Goal: Task Accomplishment & Management: Manage account settings

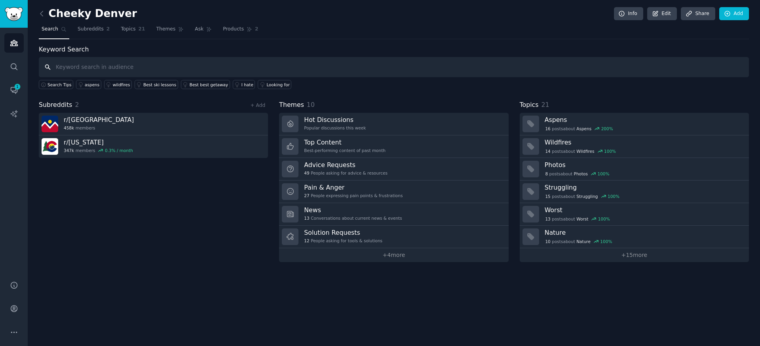
click at [96, 65] on input "text" at bounding box center [394, 67] width 710 height 20
type input "[MEDICAL_DATA]"
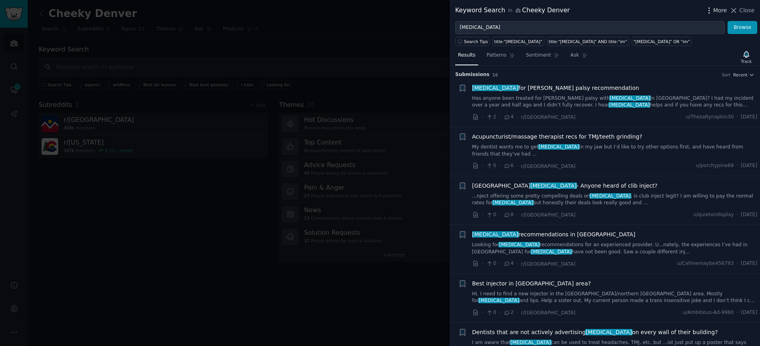
click at [711, 11] on icon "button" at bounding box center [709, 10] width 8 height 8
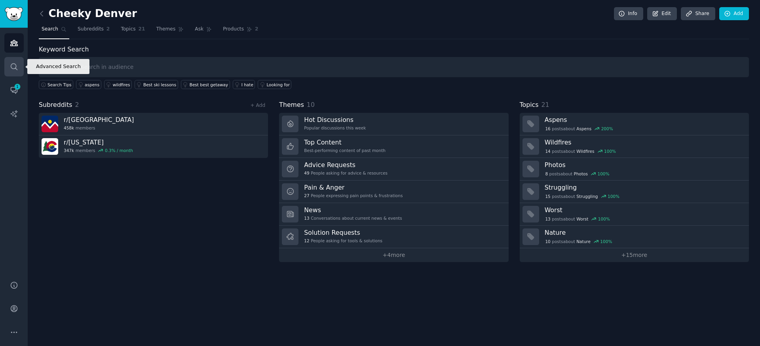
click at [14, 72] on link "Search" at bounding box center [13, 66] width 19 height 19
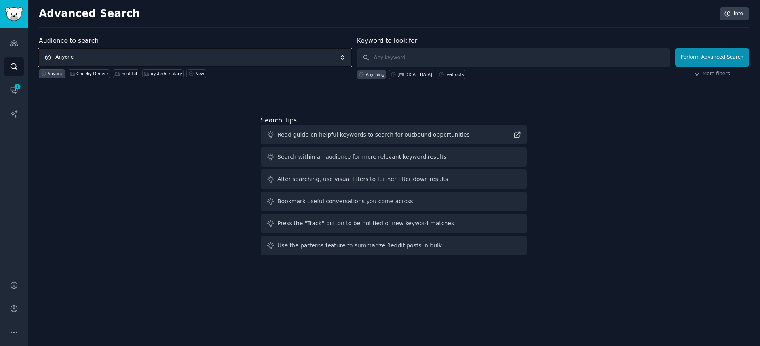
click at [130, 56] on span "Anyone" at bounding box center [195, 57] width 313 height 18
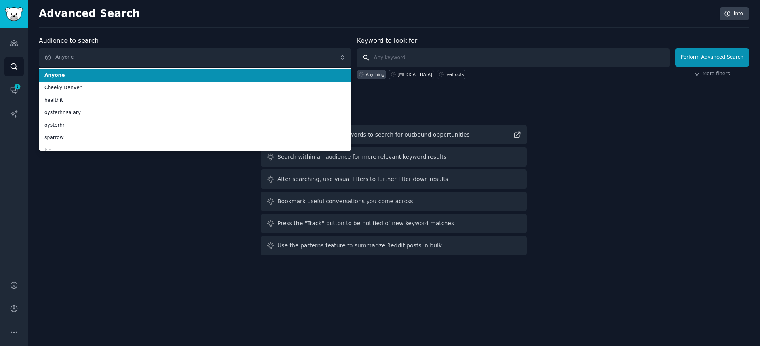
click at [417, 58] on input "text" at bounding box center [513, 57] width 313 height 19
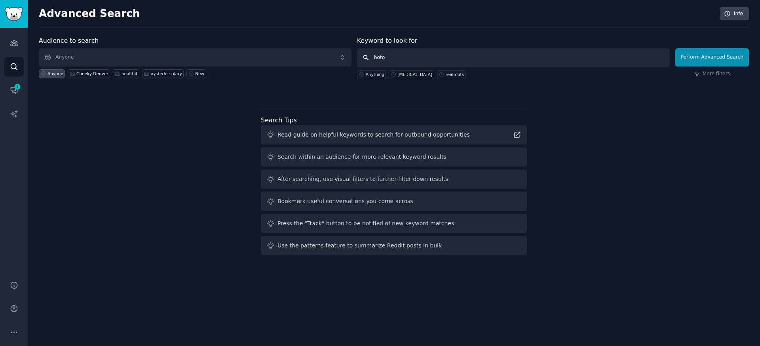
type input "[MEDICAL_DATA]"
click button "Perform Advanced Search" at bounding box center [712, 57] width 74 height 18
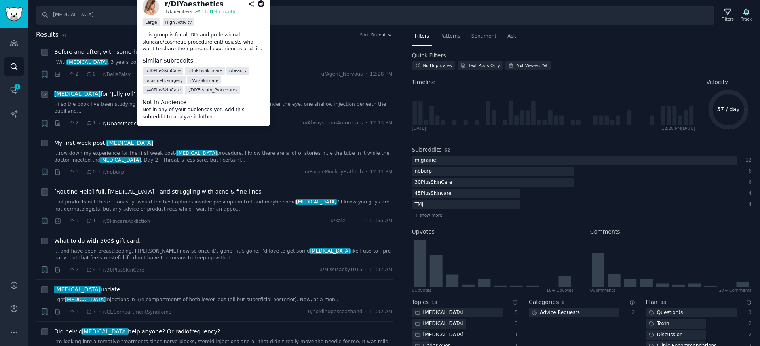
click at [122, 121] on span "r/DIYaesthetics" at bounding box center [121, 124] width 36 height 6
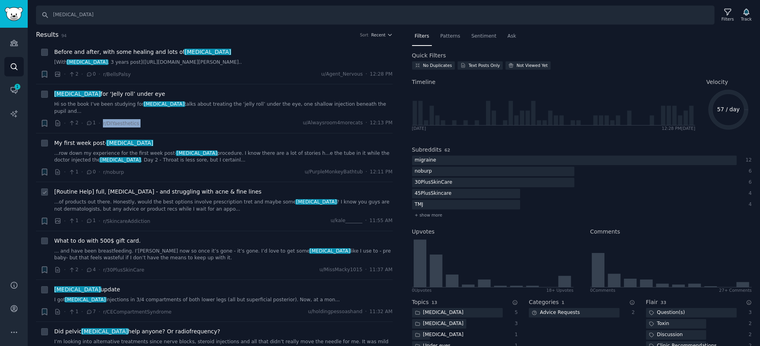
copy div "r/DIYaesthetics"
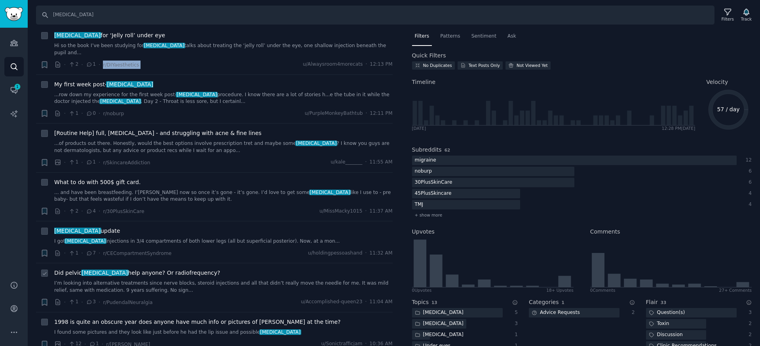
scroll to position [64, 0]
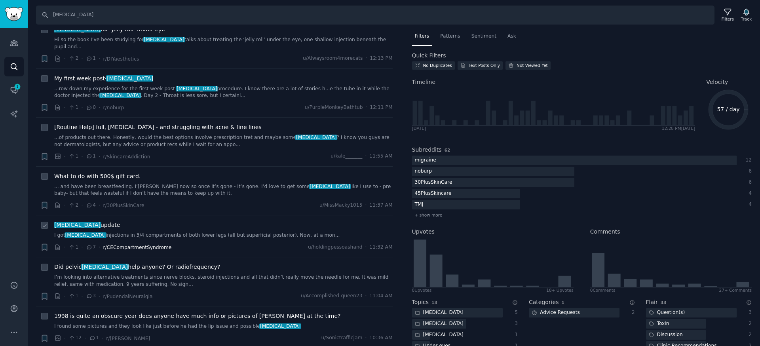
click at [116, 245] on span "r/CECompartmentSyndrome" at bounding box center [137, 248] width 68 height 6
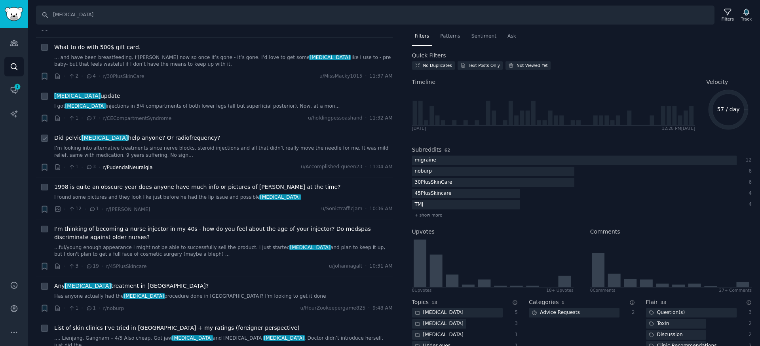
scroll to position [258, 0]
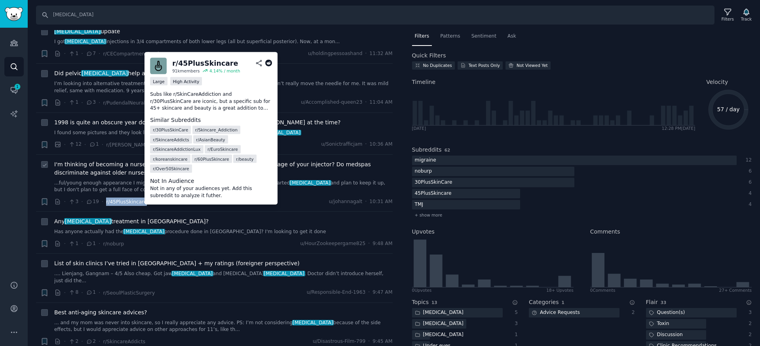
drag, startPoint x: 148, startPoint y: 195, endPoint x: 104, endPoint y: 192, distance: 43.6
click at [104, 197] on div "· 3 · 19 · r/45PlusSkincare u/[PERSON_NAME] · 10:31 AM" at bounding box center [223, 201] width 338 height 8
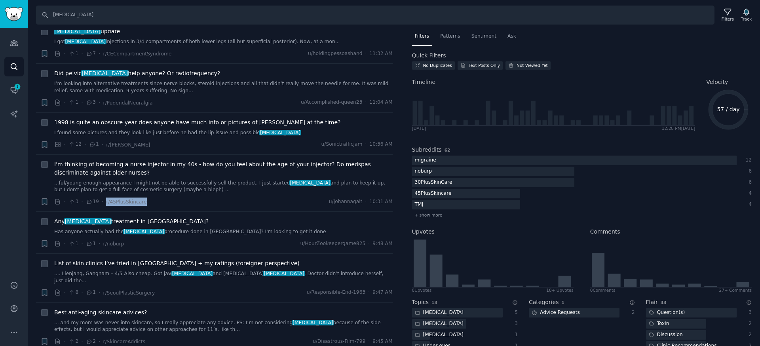
copy span "r/45PlusSkincare"
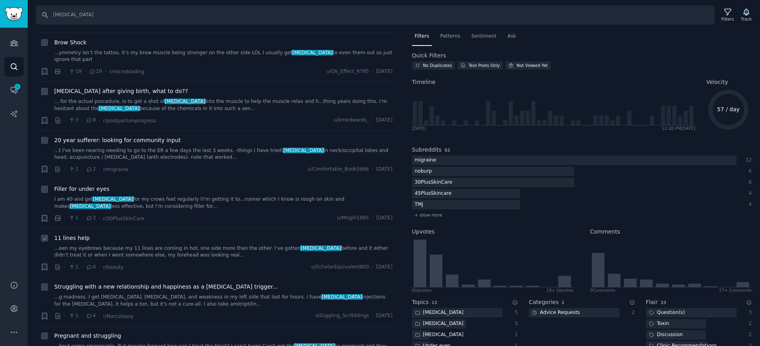
scroll to position [1726, 0]
click at [116, 166] on span "r/migraine" at bounding box center [115, 169] width 25 height 6
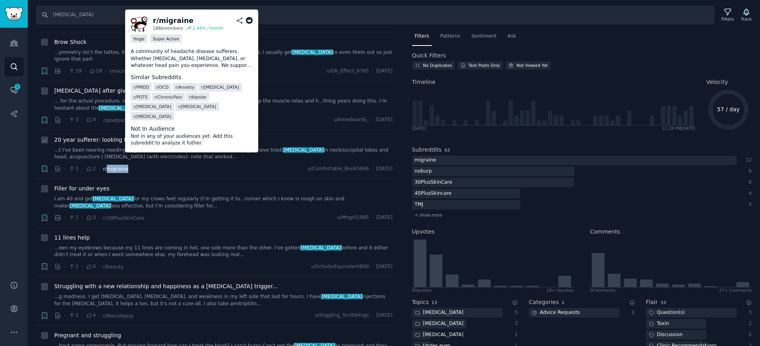
click at [116, 166] on span "r/migraine" at bounding box center [115, 169] width 25 height 6
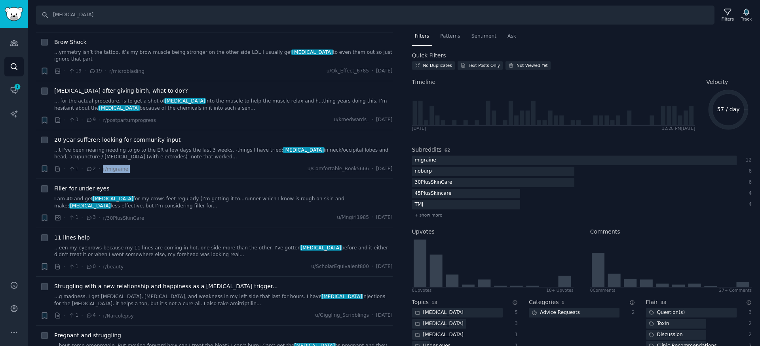
copy div "r/migraine"
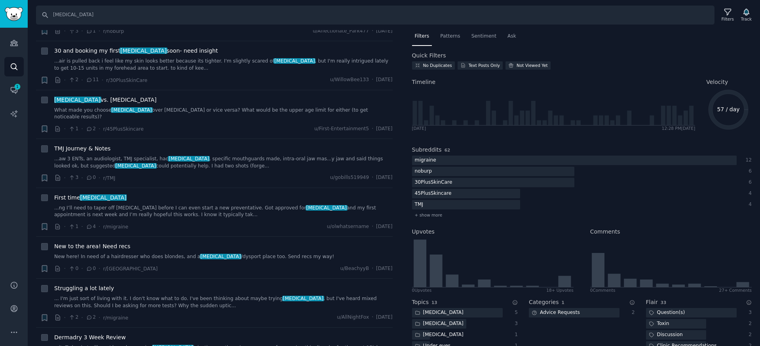
scroll to position [2659, 0]
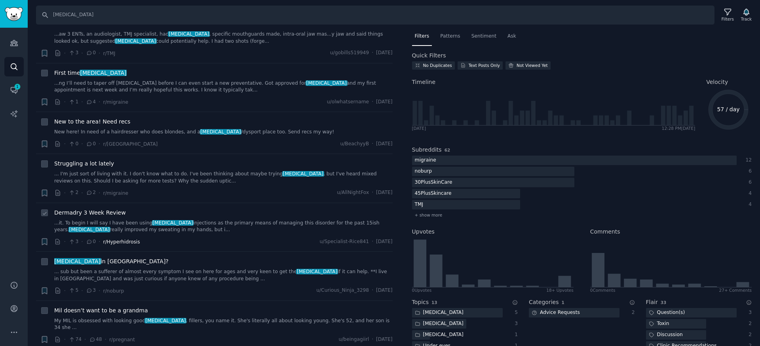
click at [130, 239] on span "r/Hyperhidrosis" at bounding box center [121, 242] width 37 height 6
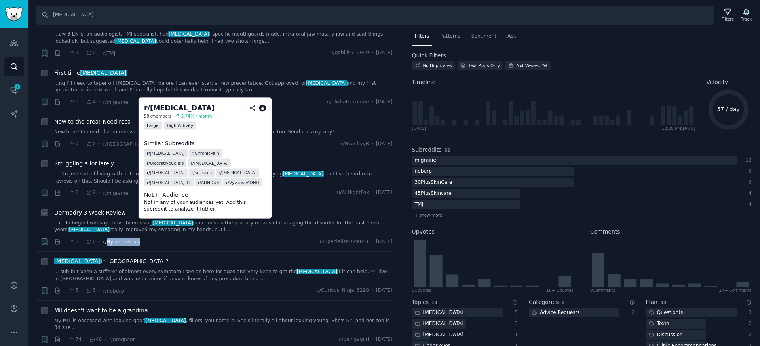
click at [130, 239] on span "r/Hyperhidrosis" at bounding box center [121, 242] width 37 height 6
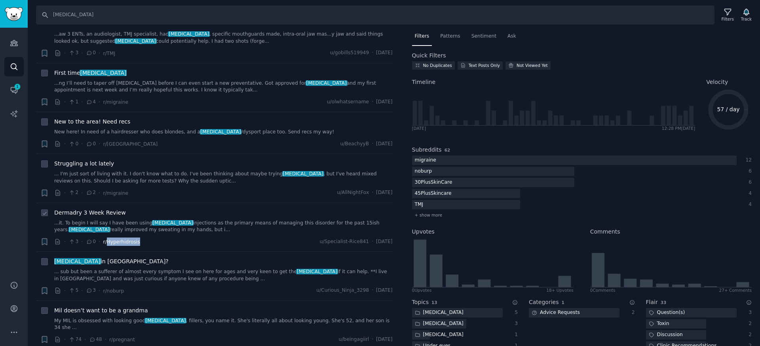
click at [126, 239] on span "r/Hyperhidrosis" at bounding box center [121, 242] width 37 height 6
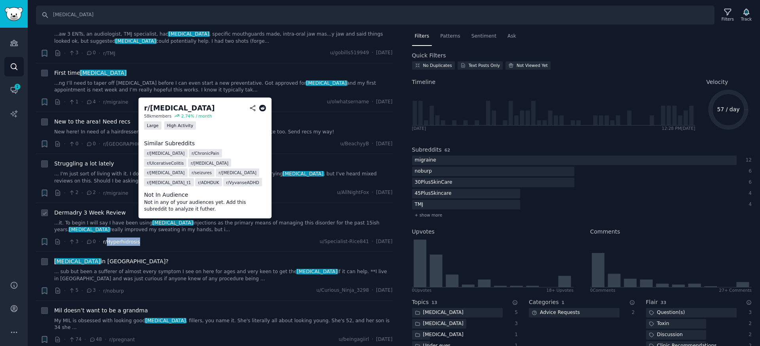
click at [126, 239] on span "r/Hyperhidrosis" at bounding box center [121, 242] width 37 height 6
click at [262, 154] on li "+ Struggling a lot lately ... I'm just sort of living with it. I don't know wha…" at bounding box center [214, 178] width 356 height 49
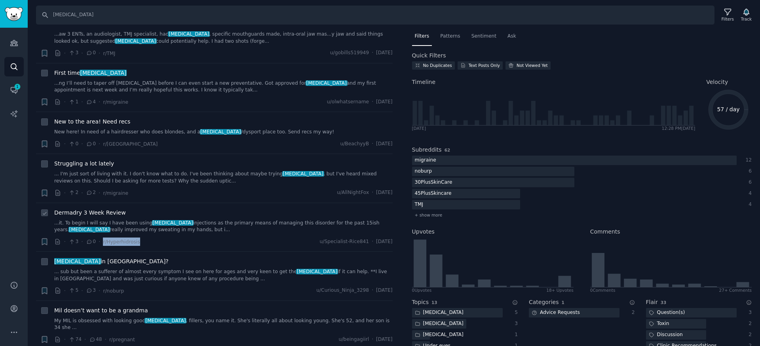
drag, startPoint x: 142, startPoint y: 199, endPoint x: 100, endPoint y: 196, distance: 42.8
click at [100, 237] on div "· 3 · 0 · r/Hyperhidrosis u/Specialist-Rice841 · [DATE]" at bounding box center [223, 241] width 338 height 8
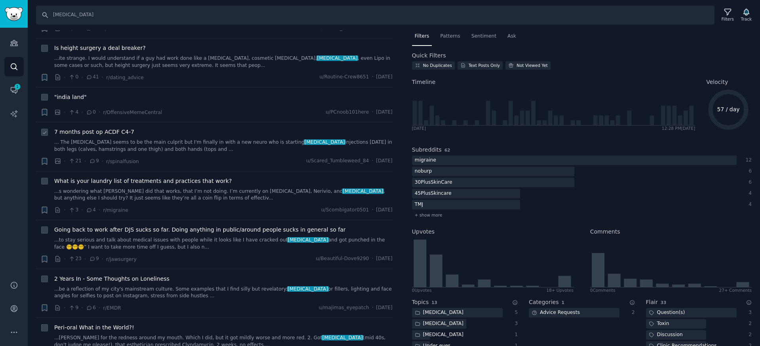
scroll to position [3724, 0]
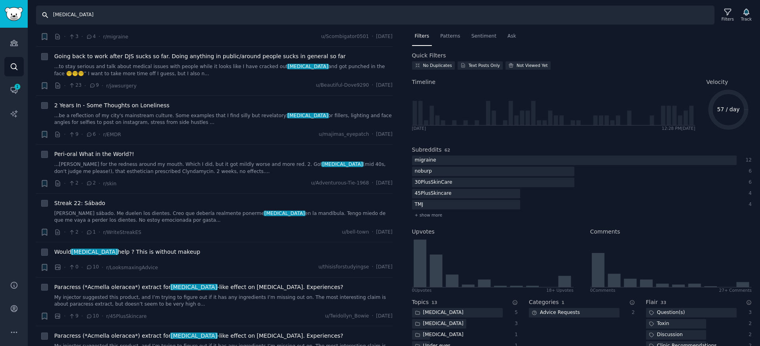
click at [148, 17] on input "[MEDICAL_DATA]" at bounding box center [375, 15] width 678 height 19
type input "skincare"
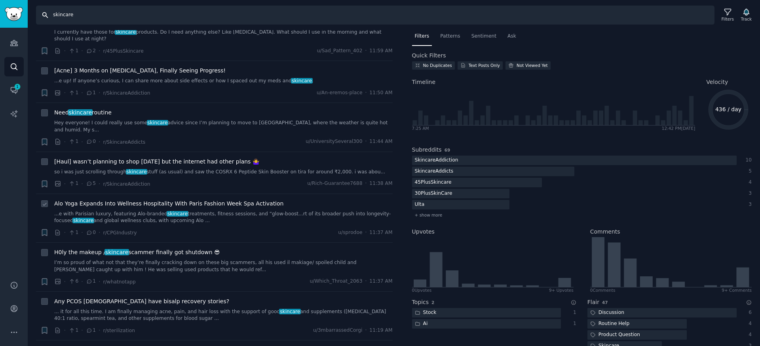
scroll to position [996, 0]
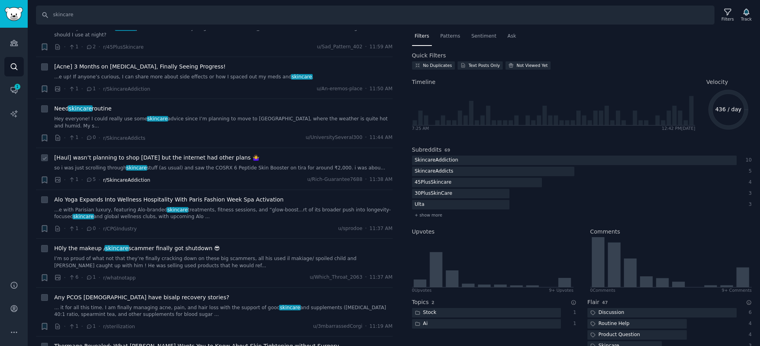
click at [142, 177] on span "r/SkincareAddiction" at bounding box center [126, 180] width 47 height 6
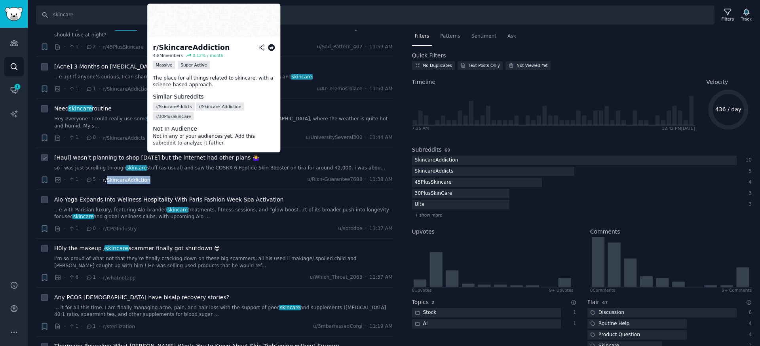
click at [142, 177] on span "r/SkincareAddiction" at bounding box center [126, 180] width 47 height 6
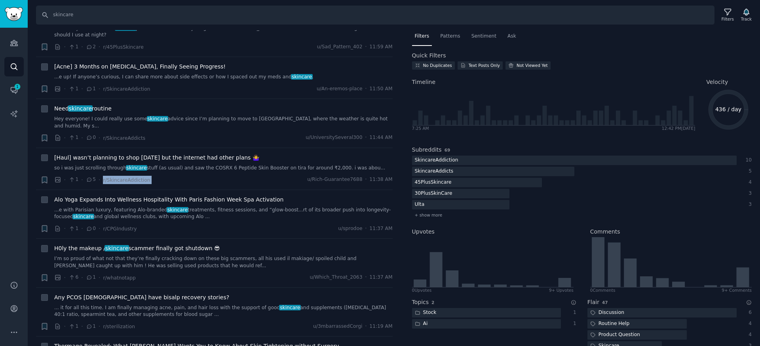
copy div "r/SkincareAddiction"
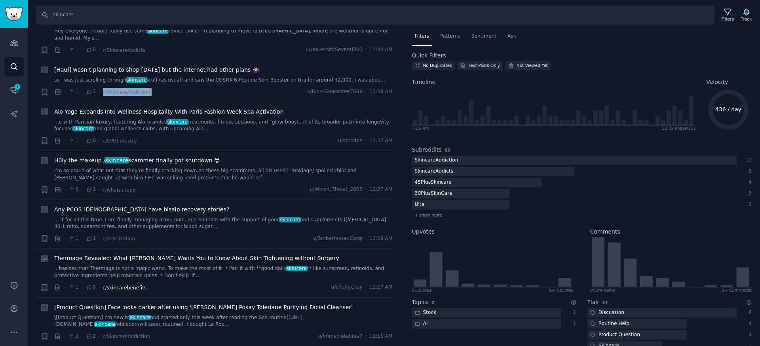
scroll to position [1092, 0]
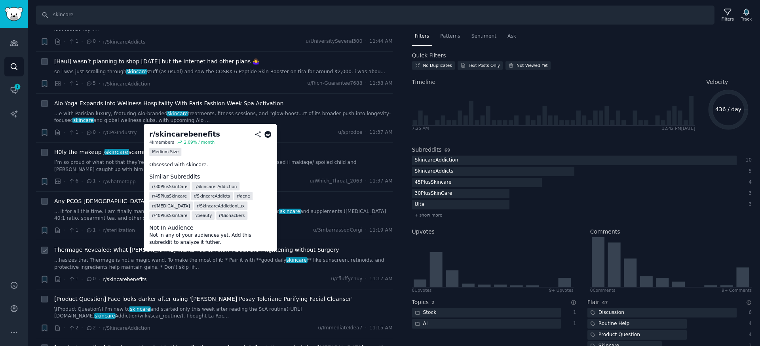
click at [130, 277] on span "r/skincarebenefits" at bounding box center [125, 280] width 44 height 6
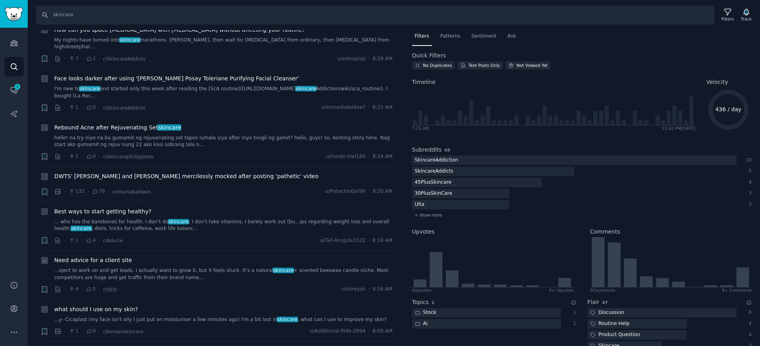
scroll to position [3949, 0]
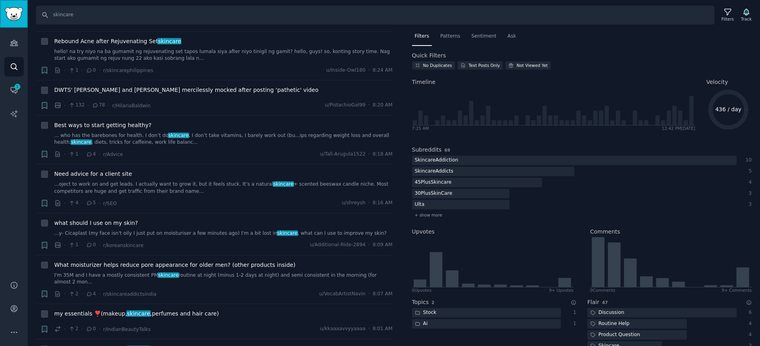
click at [24, 20] on link "Sidebar" at bounding box center [14, 14] width 28 height 28
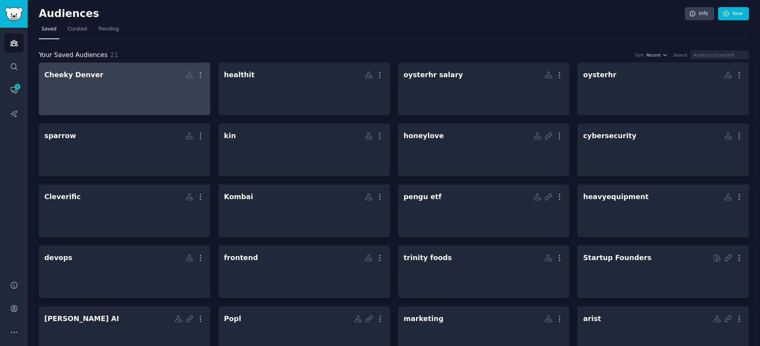
click at [102, 82] on h2 "Cheeky Denver More" at bounding box center [124, 75] width 160 height 14
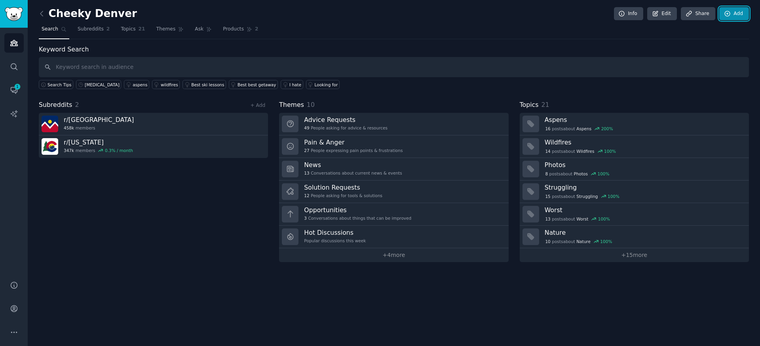
click at [739, 16] on link "Add" at bounding box center [734, 13] width 30 height 13
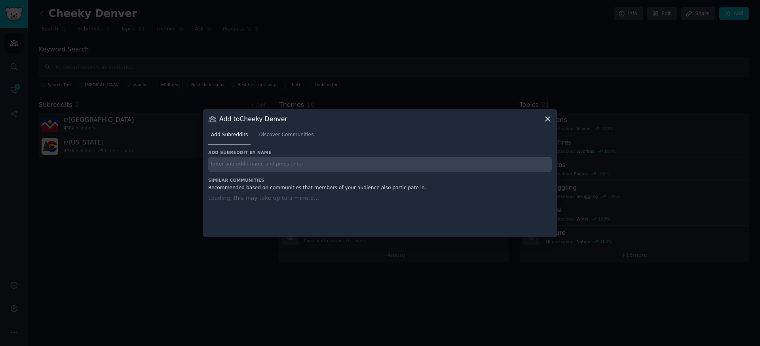
click at [416, 169] on input "text" at bounding box center [379, 164] width 343 height 15
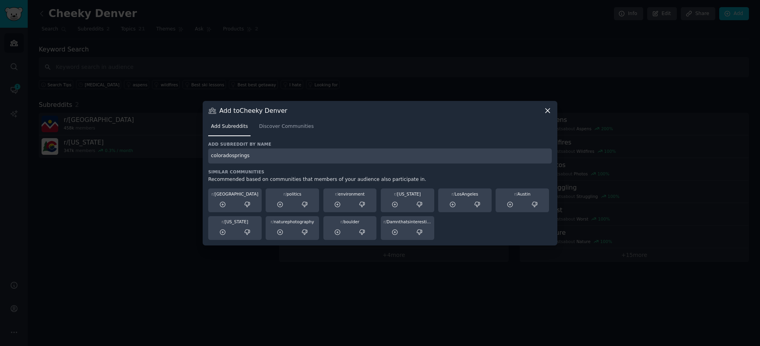
type input "coloradosprings"
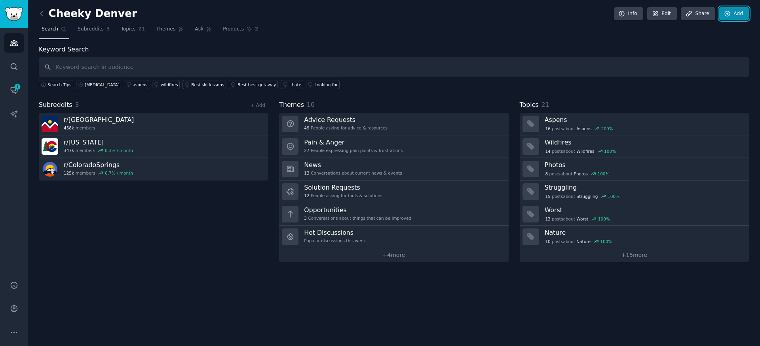
click at [736, 9] on link "Add" at bounding box center [734, 13] width 30 height 13
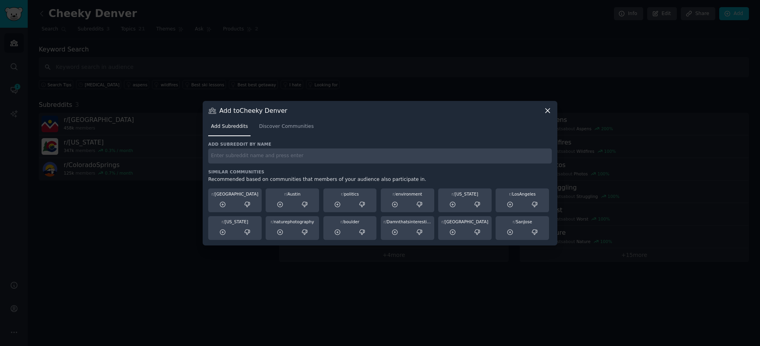
click at [311, 148] on div "Add subreddit by name" at bounding box center [379, 152] width 343 height 22
click at [329, 62] on div at bounding box center [380, 173] width 760 height 346
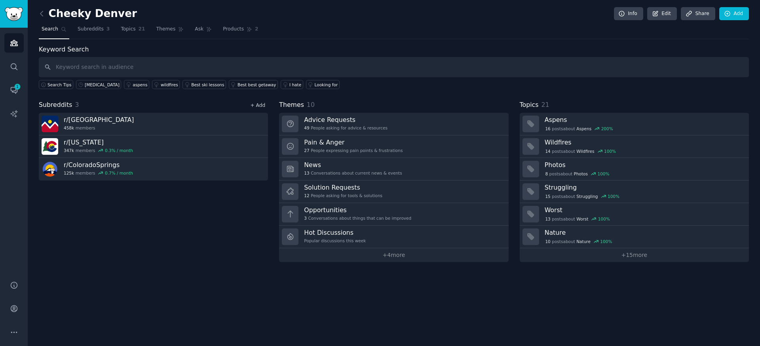
click at [260, 106] on link "+ Add" at bounding box center [257, 105] width 15 height 6
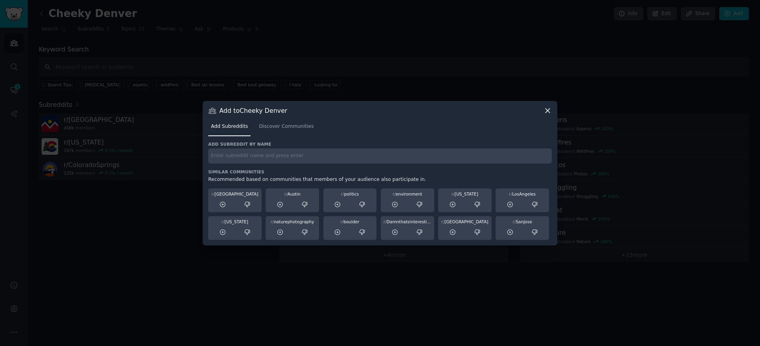
click at [409, 150] on input "text" at bounding box center [379, 155] width 343 height 15
type input "30plusskincare"
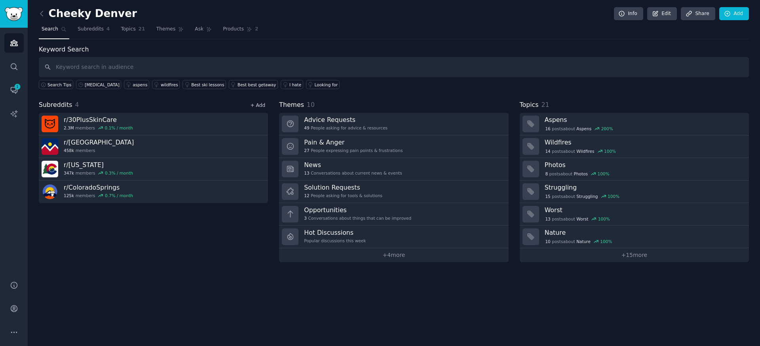
click at [258, 104] on link "+ Add" at bounding box center [257, 105] width 15 height 6
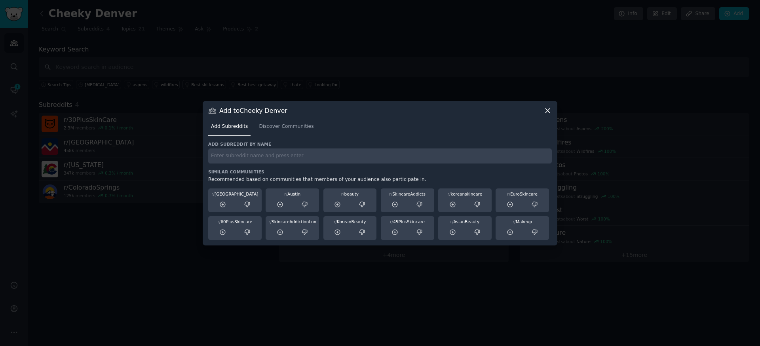
click at [317, 143] on h3 "Add subreddit by name" at bounding box center [379, 144] width 343 height 6
click at [311, 155] on input "text" at bounding box center [379, 155] width 343 height 15
type input "medspa"
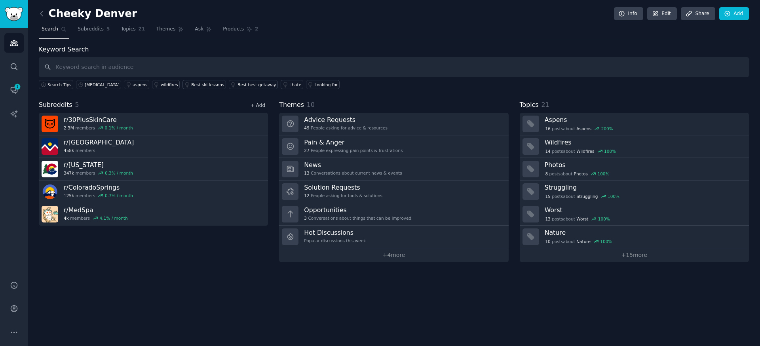
click at [260, 106] on link "+ Add" at bounding box center [257, 105] width 15 height 6
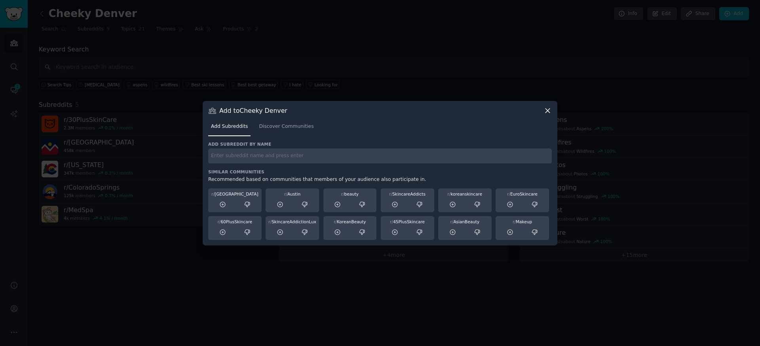
click at [326, 144] on h3 "Add subreddit by name" at bounding box center [379, 144] width 343 height 6
click at [322, 150] on input "text" at bounding box center [379, 155] width 343 height 15
type input "skincarescience"
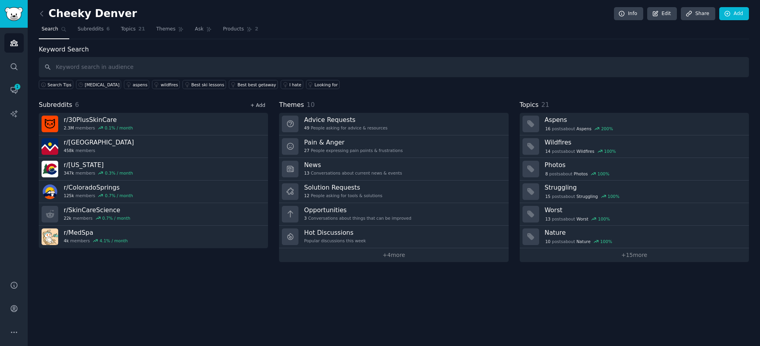
click at [260, 104] on link "+ Add" at bounding box center [257, 105] width 15 height 6
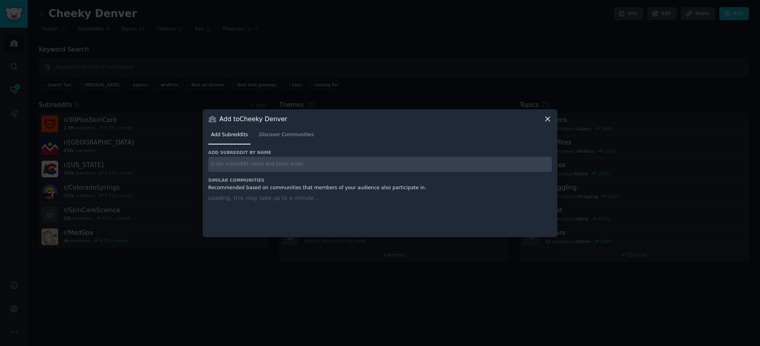
click at [255, 160] on input "text" at bounding box center [379, 164] width 343 height 15
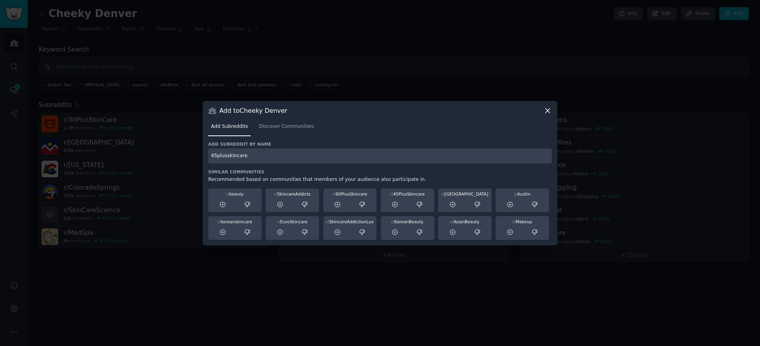
type input "45plusskincare"
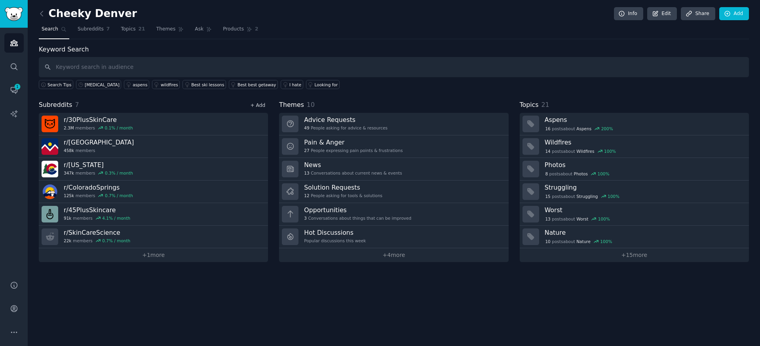
click at [255, 104] on link "+ Add" at bounding box center [257, 105] width 15 height 6
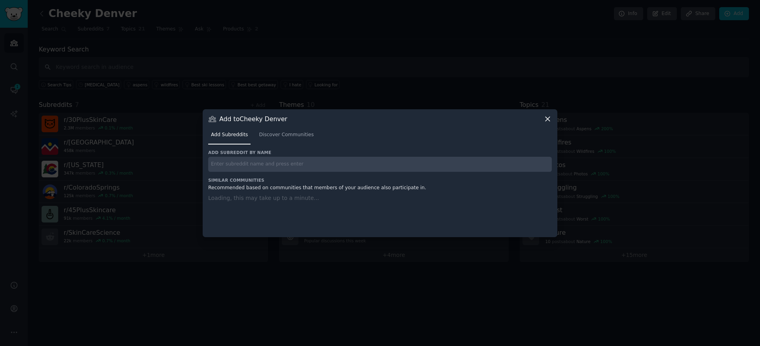
click at [270, 165] on input "text" at bounding box center [379, 164] width 343 height 15
type input "migraine"
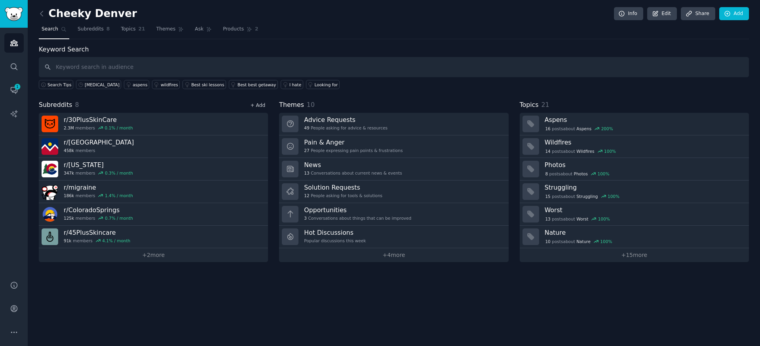
click at [262, 103] on link "+ Add" at bounding box center [257, 105] width 15 height 6
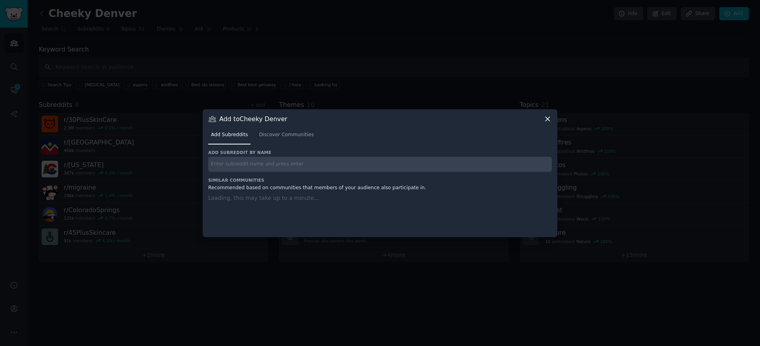
click at [320, 154] on h3 "Add subreddit by name" at bounding box center [379, 153] width 343 height 6
click at [315, 162] on input "text" at bounding box center [379, 164] width 343 height 15
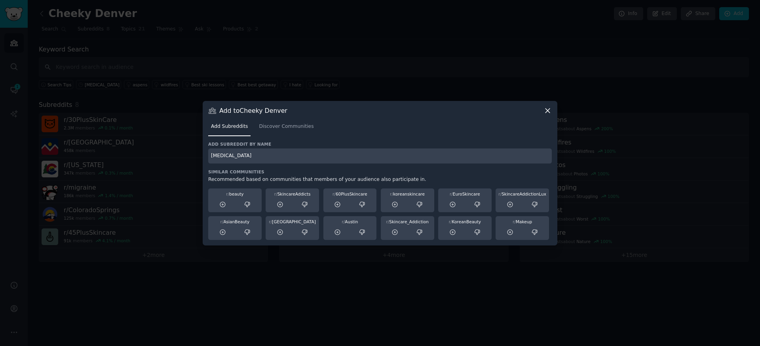
type input "[MEDICAL_DATA]"
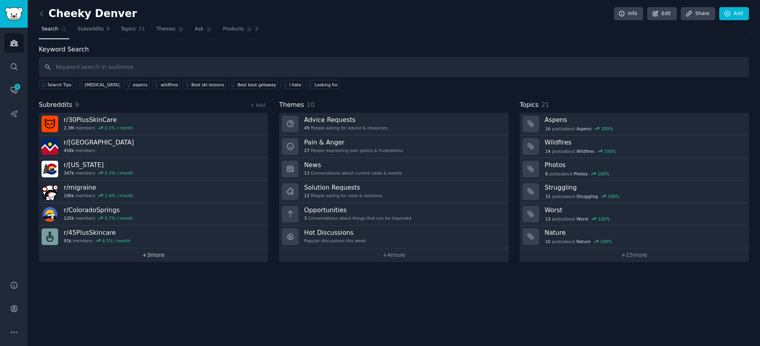
click at [147, 261] on link "+ 3 more" at bounding box center [153, 255] width 229 height 14
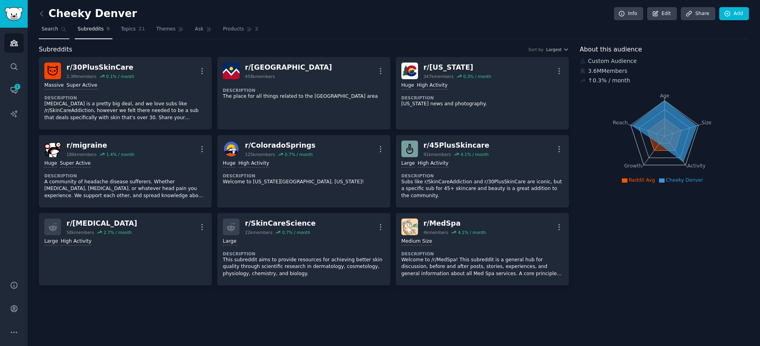
click at [56, 34] on link "Search" at bounding box center [54, 31] width 30 height 16
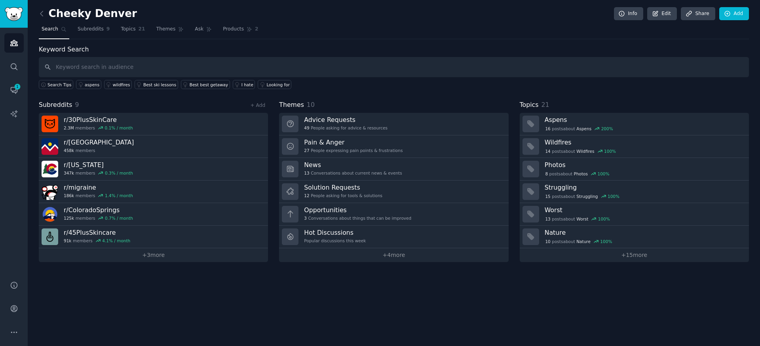
click at [163, 72] on input "text" at bounding box center [394, 67] width 710 height 20
click at [256, 105] on link "+ Add" at bounding box center [257, 105] width 15 height 6
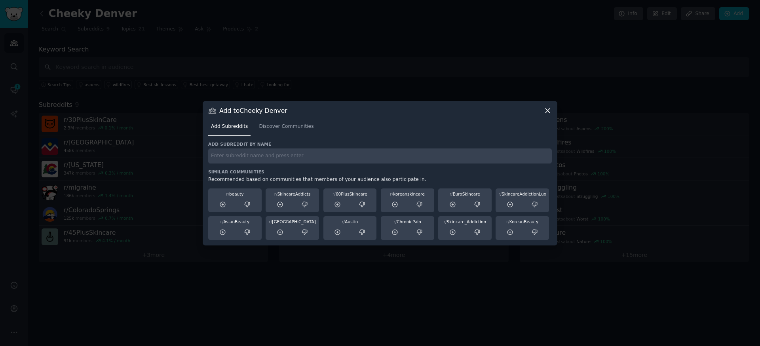
click at [240, 166] on div "Add subreddit by name Similar Communities Recommended based on communities that…" at bounding box center [379, 190] width 343 height 99
type input "skincareaddiction"
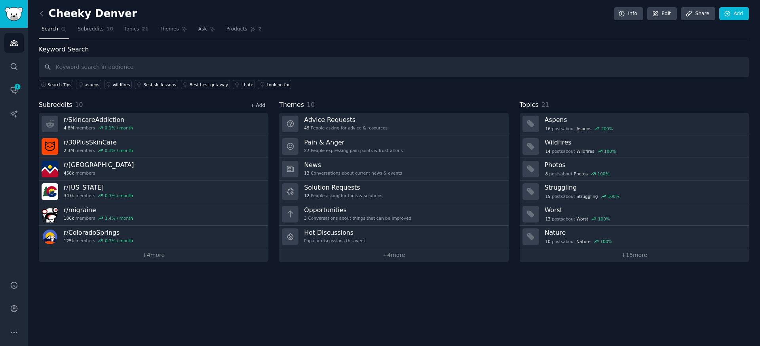
click at [258, 104] on link "+ Add" at bounding box center [257, 105] width 15 height 6
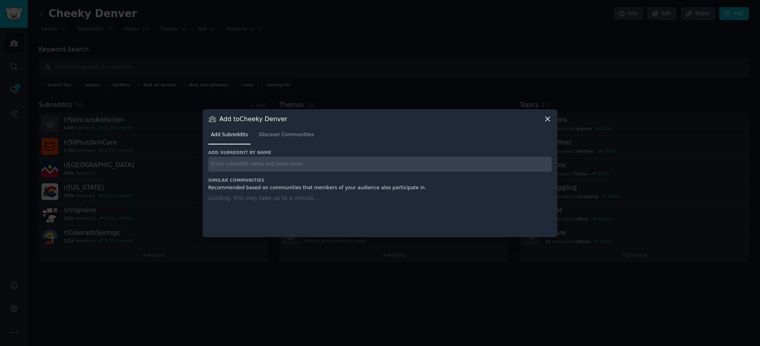
click at [265, 165] on input "text" at bounding box center [379, 164] width 343 height 15
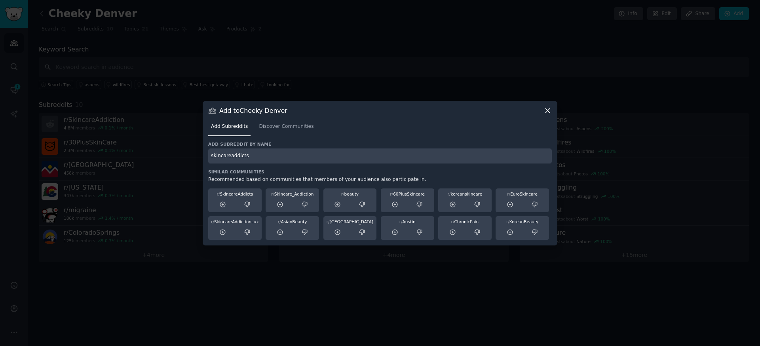
type input "skincareaddicts"
